Goal: Information Seeking & Learning: Learn about a topic

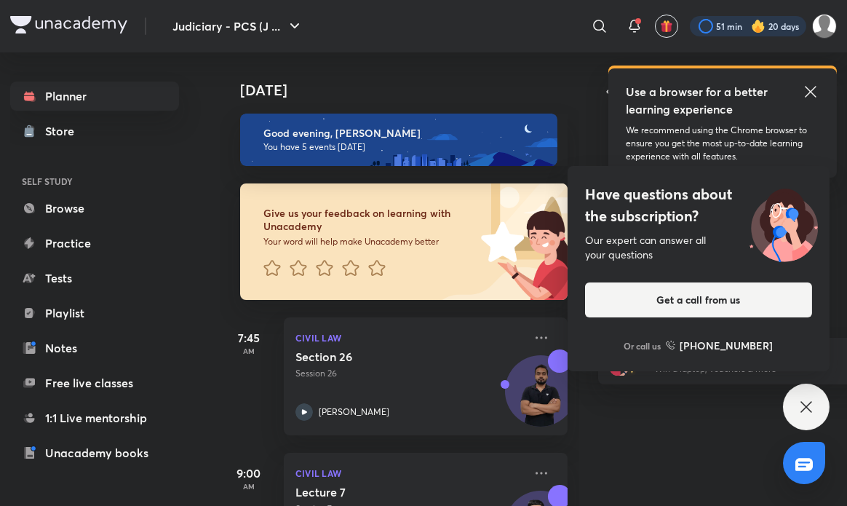
click at [744, 26] on div at bounding box center [748, 26] width 116 height 20
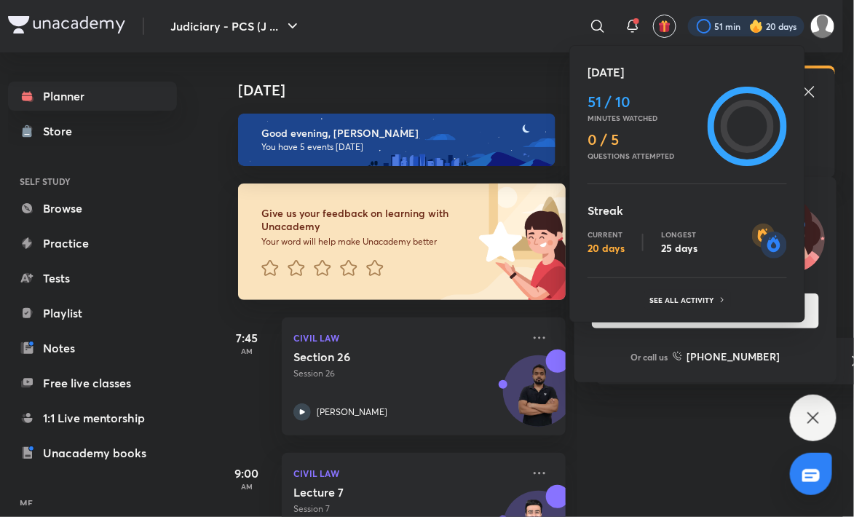
click at [744, 26] on div at bounding box center [427, 258] width 854 height 517
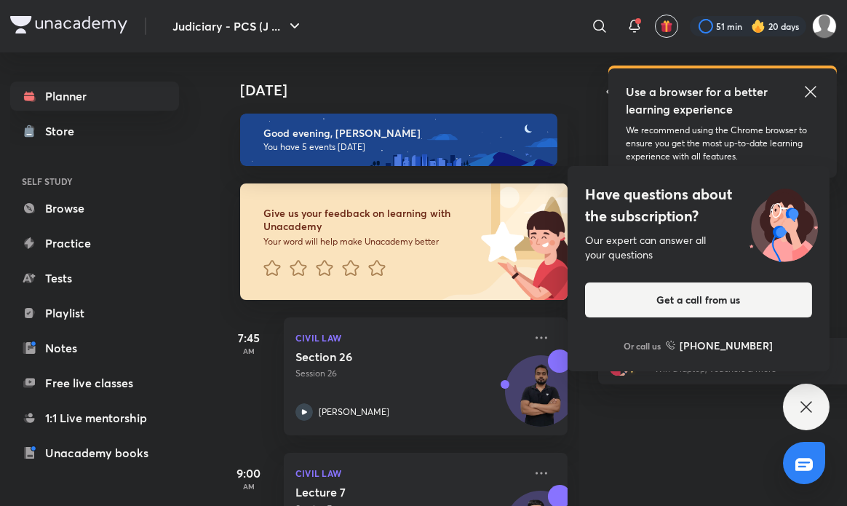
click at [751, 20] on img at bounding box center [758, 26] width 15 height 15
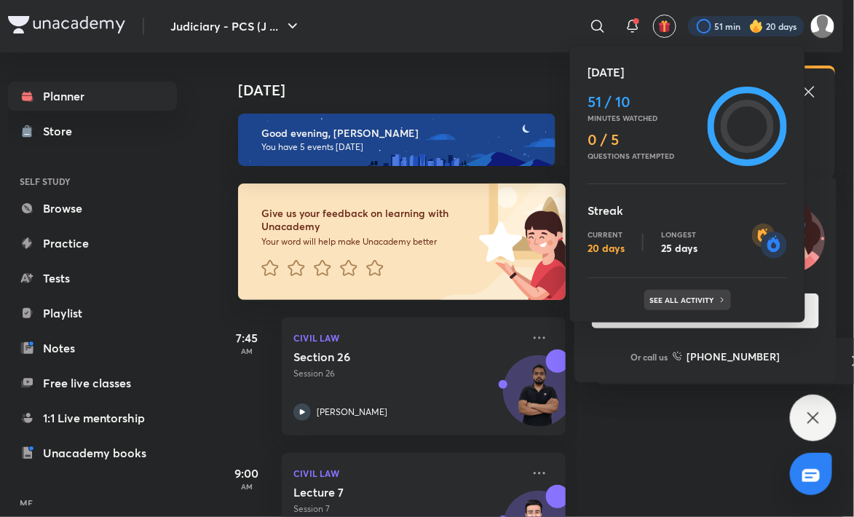
click at [662, 301] on p "See all activity" at bounding box center [684, 299] width 68 height 9
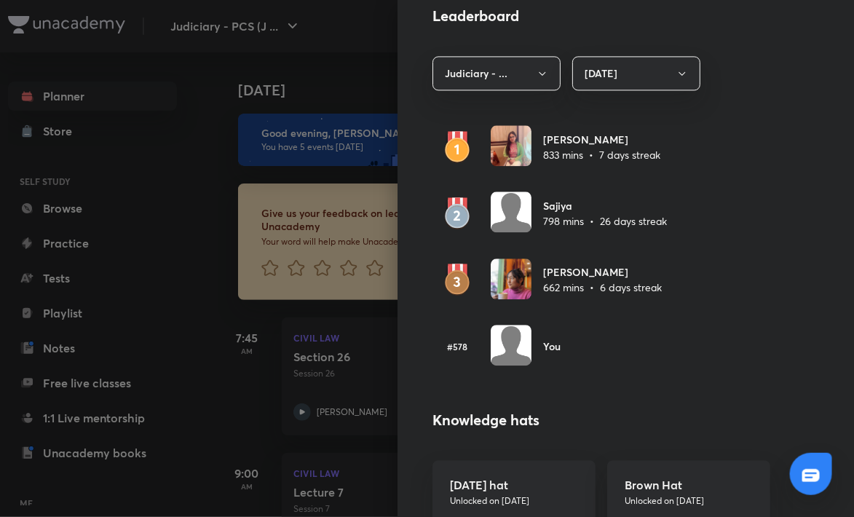
scroll to position [832, 0]
click at [501, 290] on img at bounding box center [510, 278] width 41 height 41
